Goal: Task Accomplishment & Management: Use online tool/utility

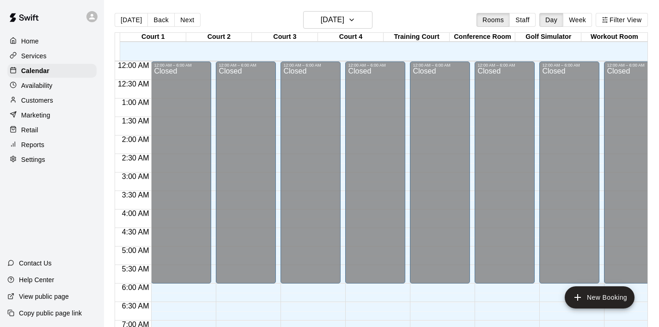
scroll to position [584, 0]
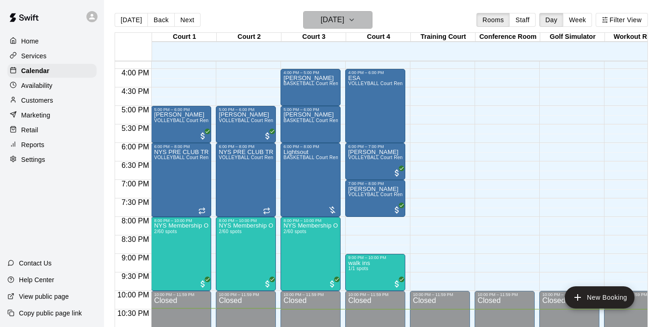
click at [354, 19] on icon "button" at bounding box center [352, 20] width 4 height 2
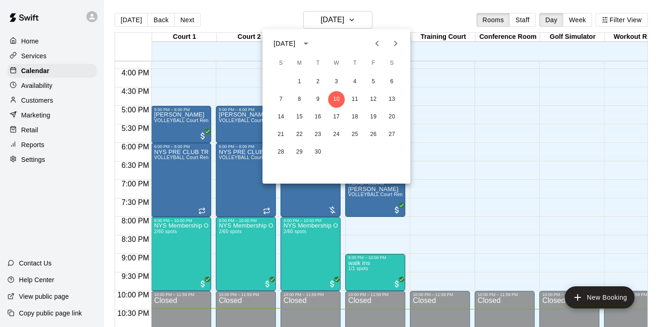
click at [453, 98] on div at bounding box center [329, 163] width 659 height 327
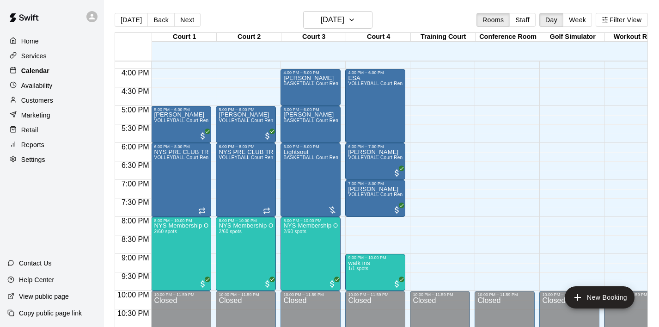
click at [38, 69] on p "Calendar" at bounding box center [35, 70] width 28 height 9
click at [372, 20] on button "[DATE]" at bounding box center [337, 20] width 69 height 18
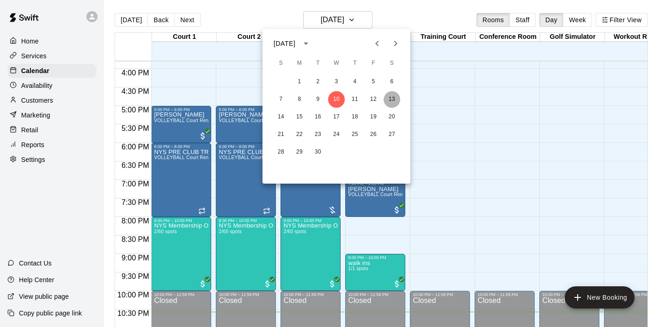
click at [391, 101] on button "13" at bounding box center [392, 99] width 17 height 17
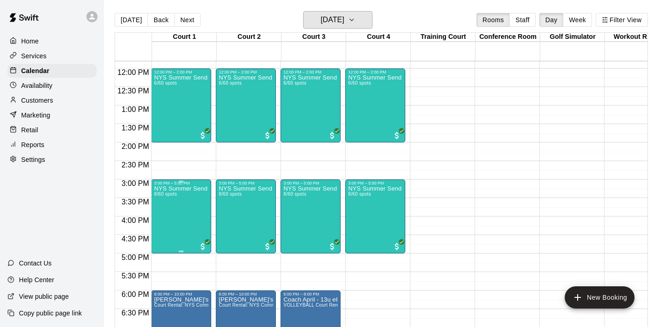
scroll to position [0, 0]
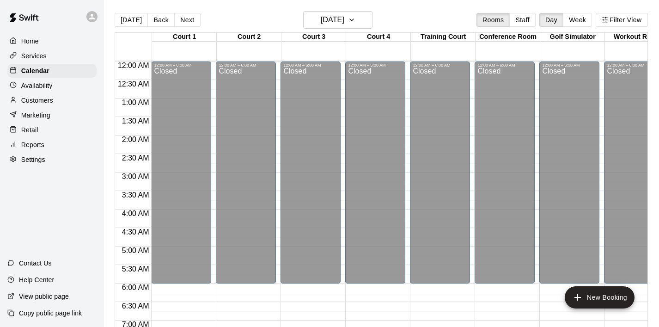
click at [35, 44] on p "Home" at bounding box center [30, 41] width 18 height 9
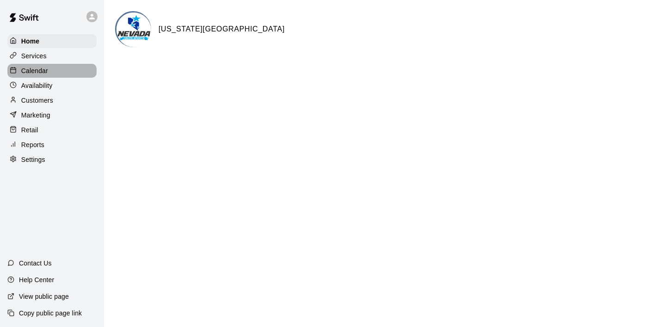
click at [53, 73] on div "Calendar" at bounding box center [51, 71] width 89 height 14
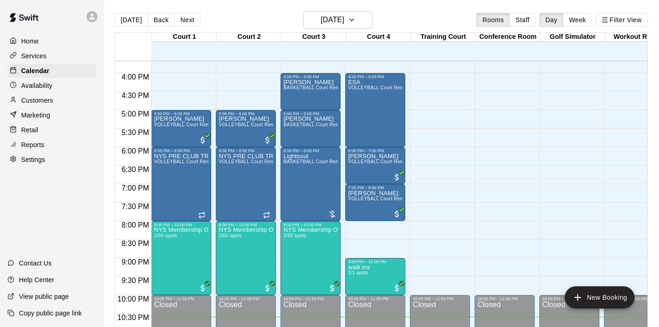
scroll to position [612, 0]
